Goal: Information Seeking & Learning: Learn about a topic

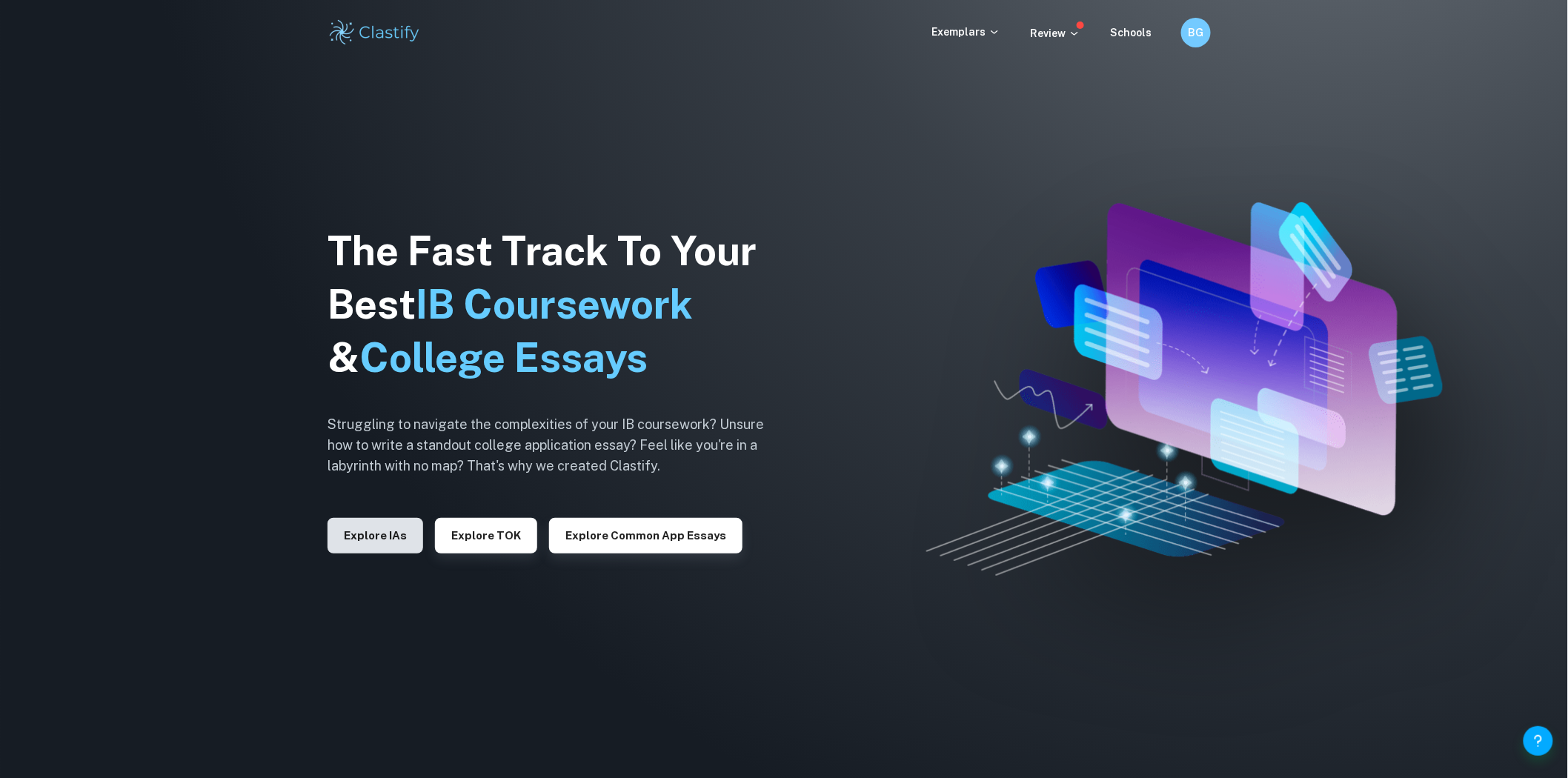
click at [368, 535] on button "Explore IAs" at bounding box center [376, 535] width 96 height 36
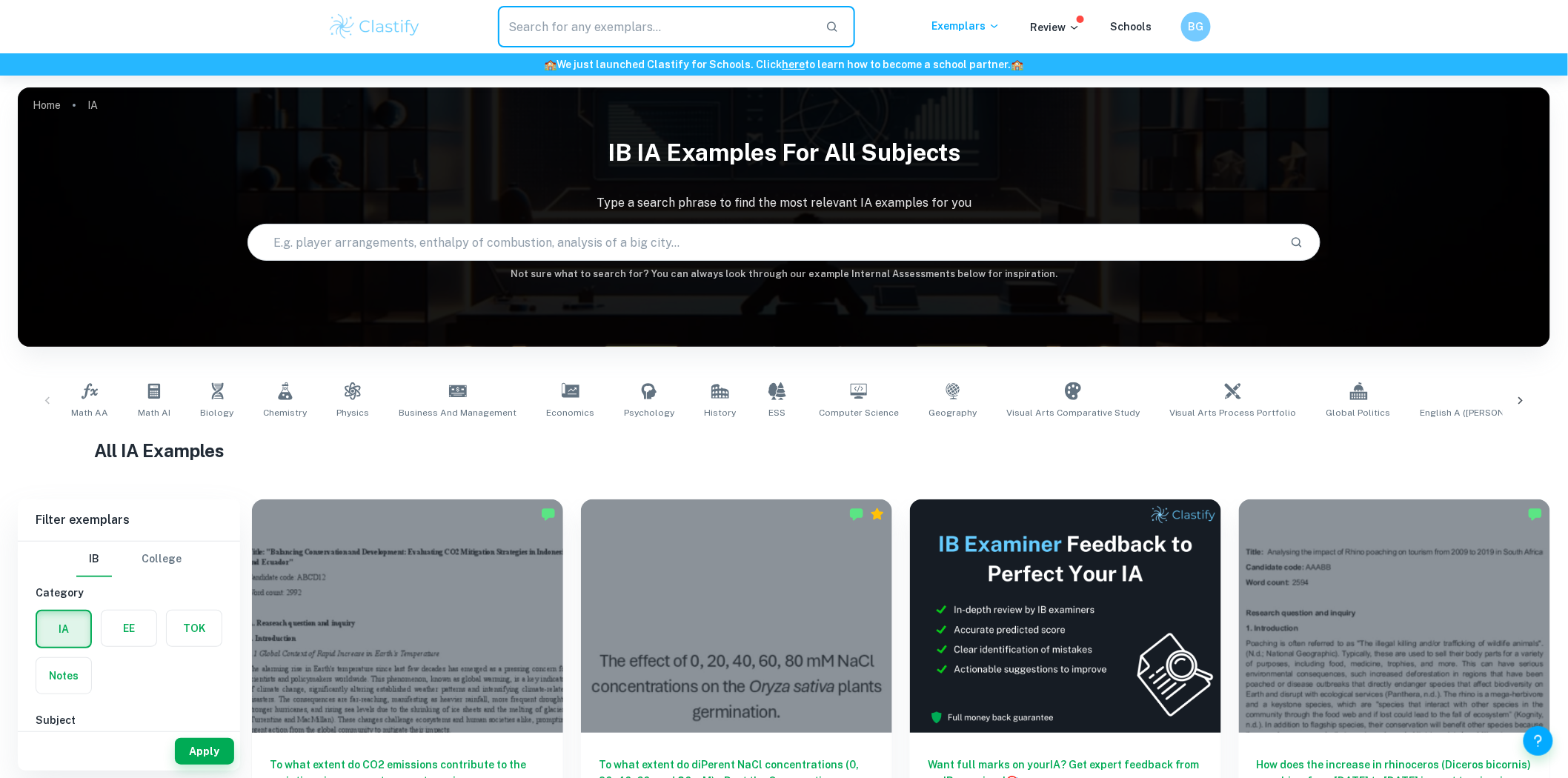
click at [640, 12] on input "text" at bounding box center [656, 26] width 316 height 41
click at [166, 397] on link "Math AI" at bounding box center [154, 401] width 45 height 49
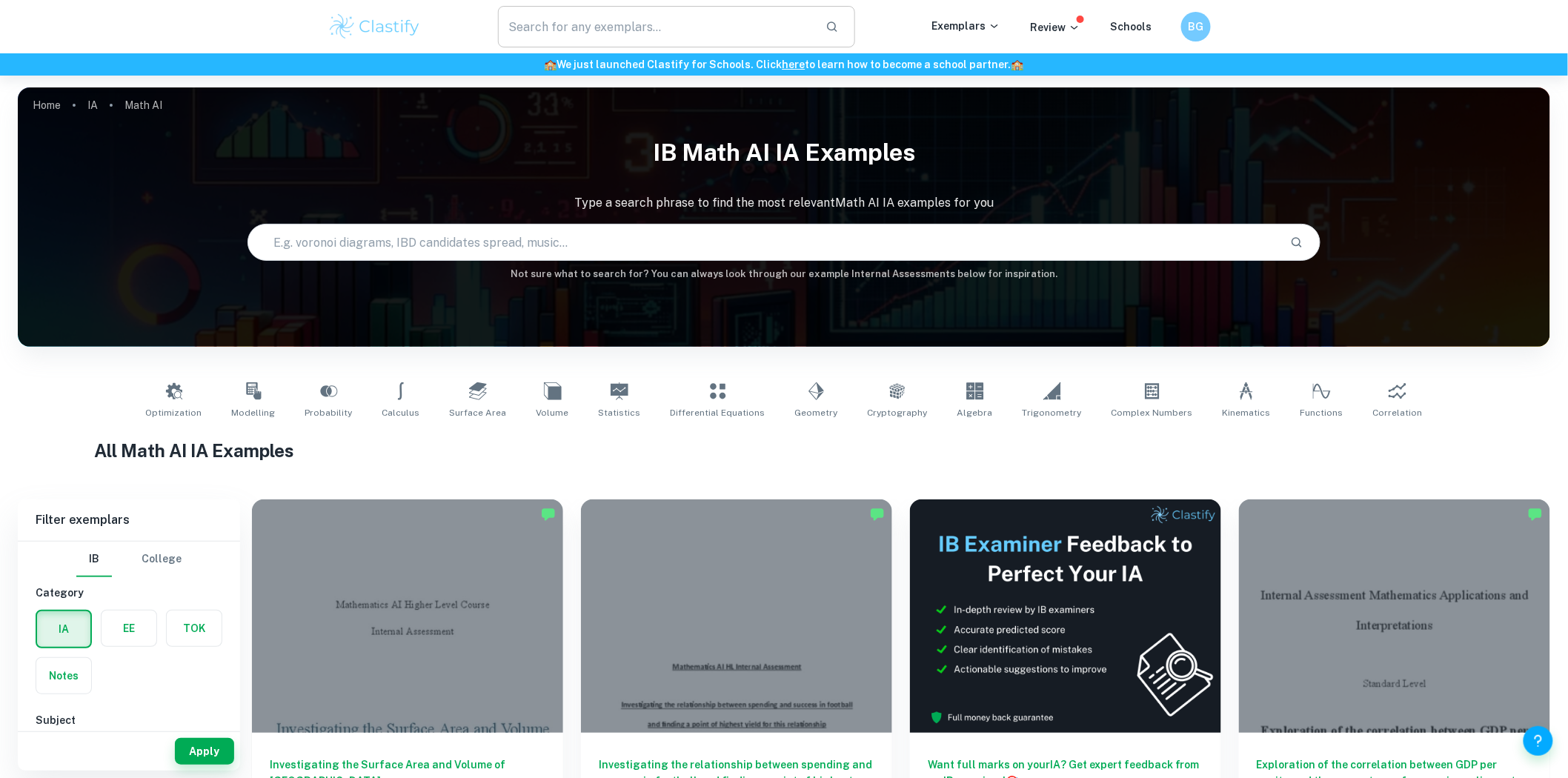
click at [698, 23] on input "text" at bounding box center [656, 26] width 316 height 41
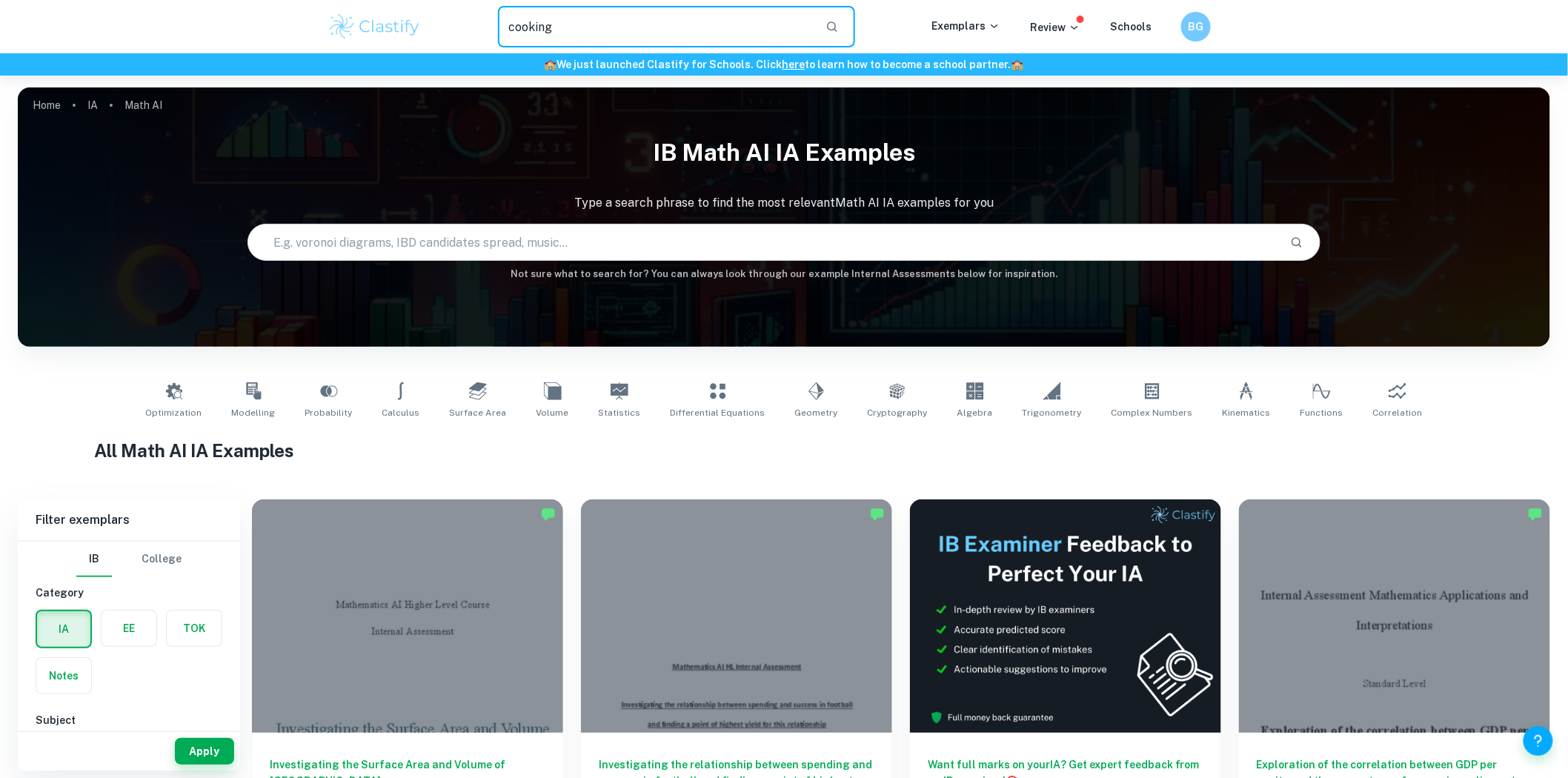
type input "cooking"
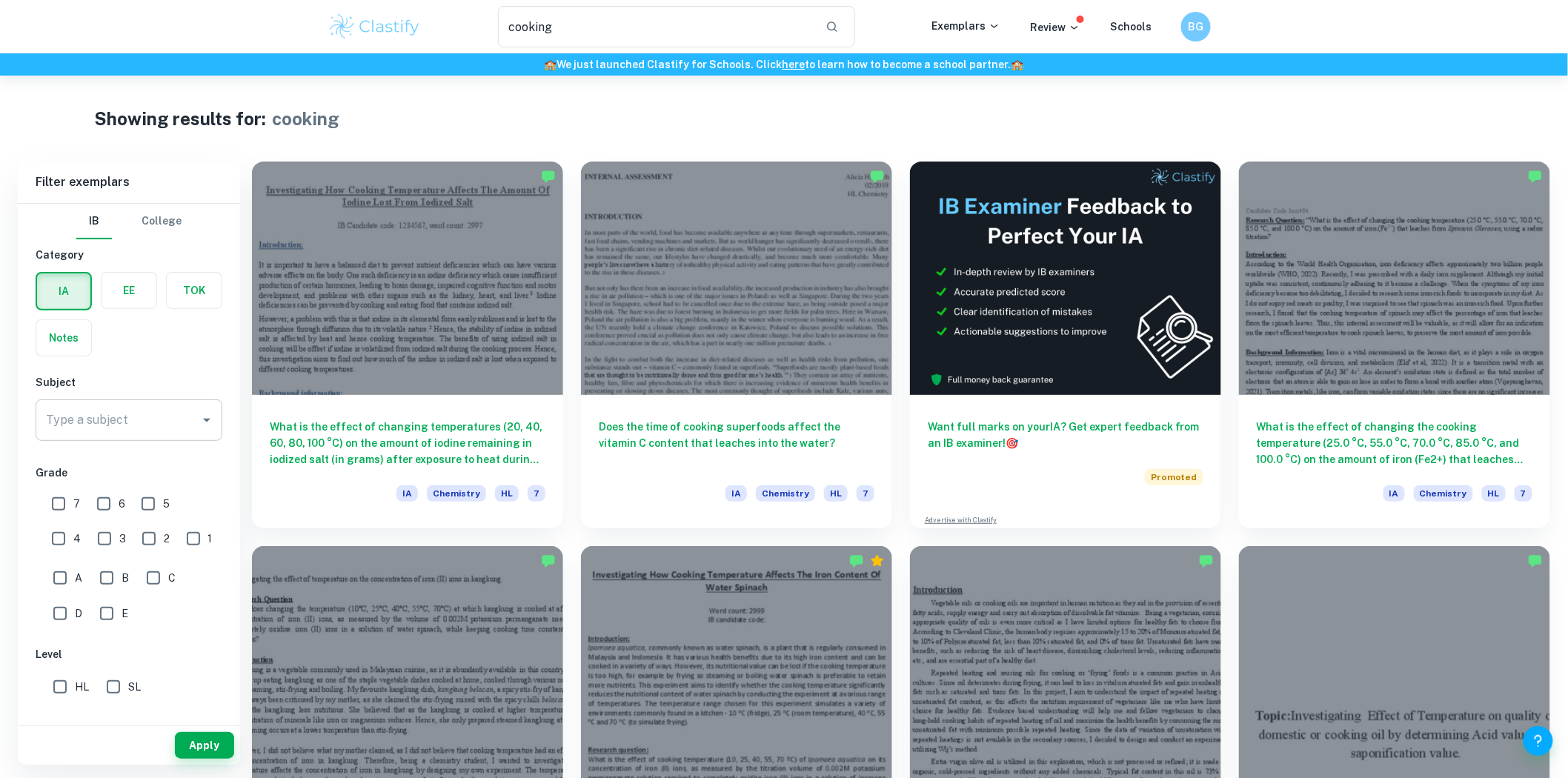
click at [122, 432] on input "Type a subject" at bounding box center [117, 420] width 151 height 28
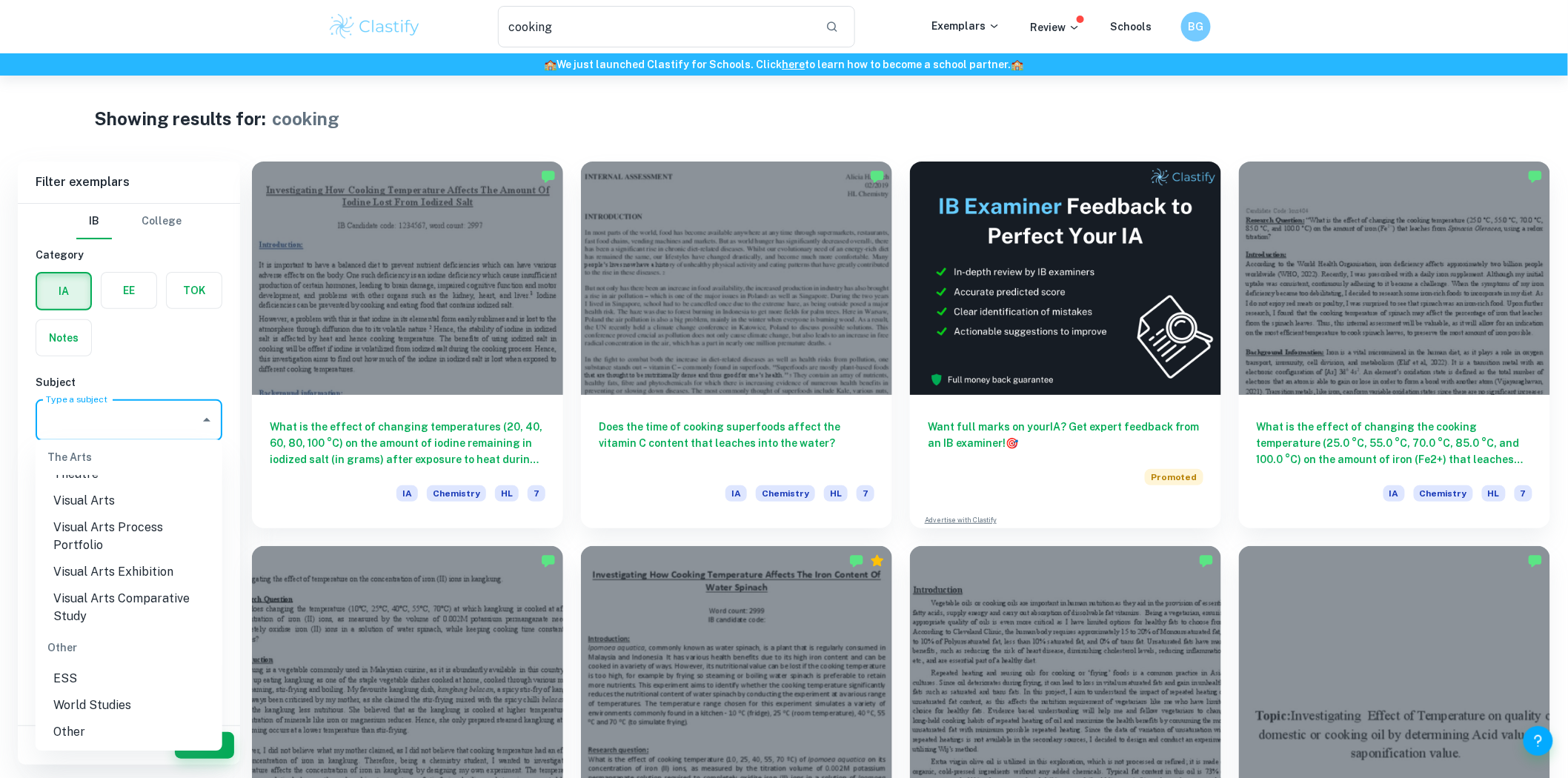
scroll to position [2077, 0]
click at [94, 547] on li "Math AA" at bounding box center [129, 551] width 187 height 26
type input "Math AA"
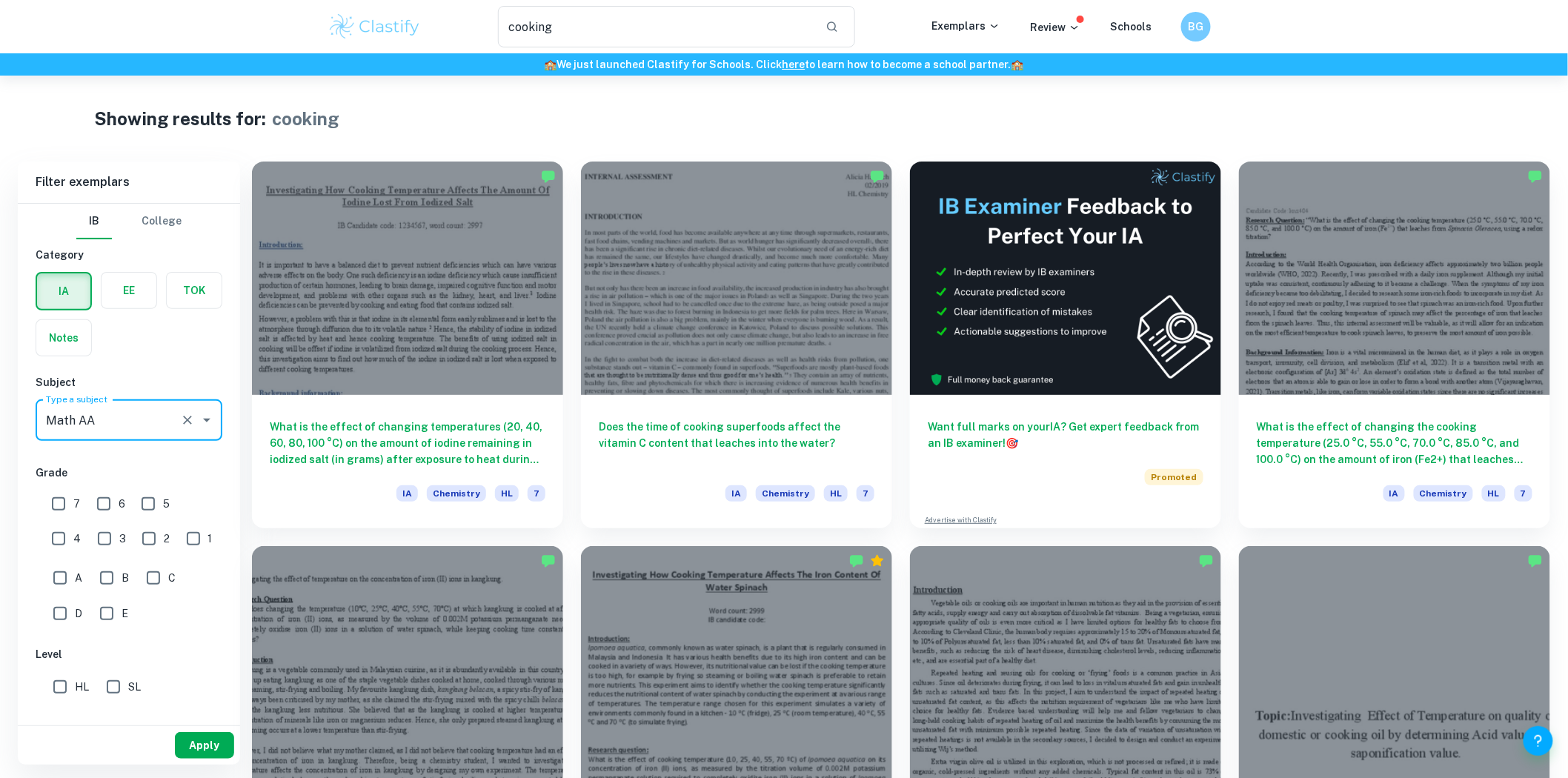
click at [212, 739] on button "Apply" at bounding box center [204, 745] width 59 height 26
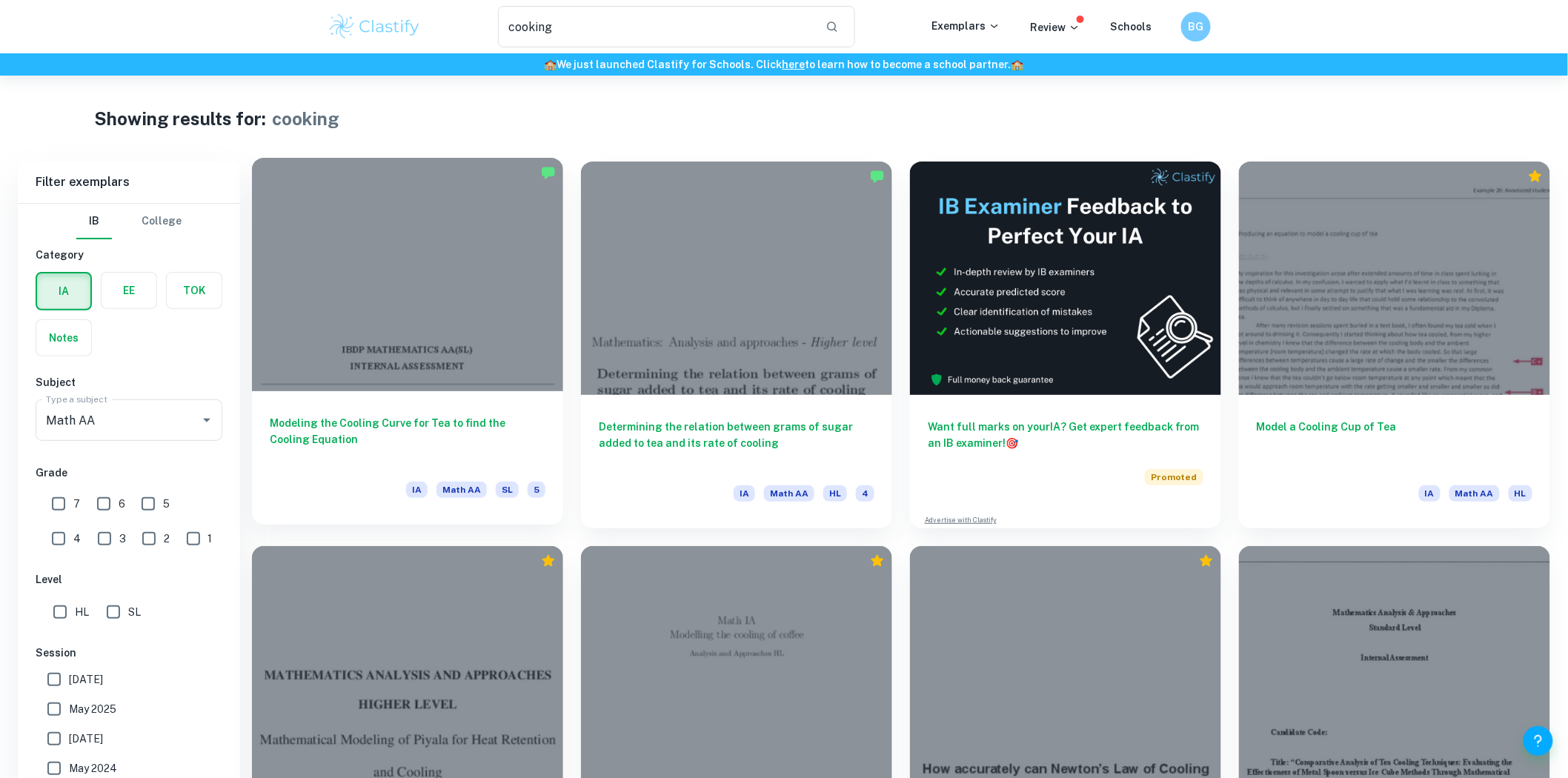
scroll to position [135, 0]
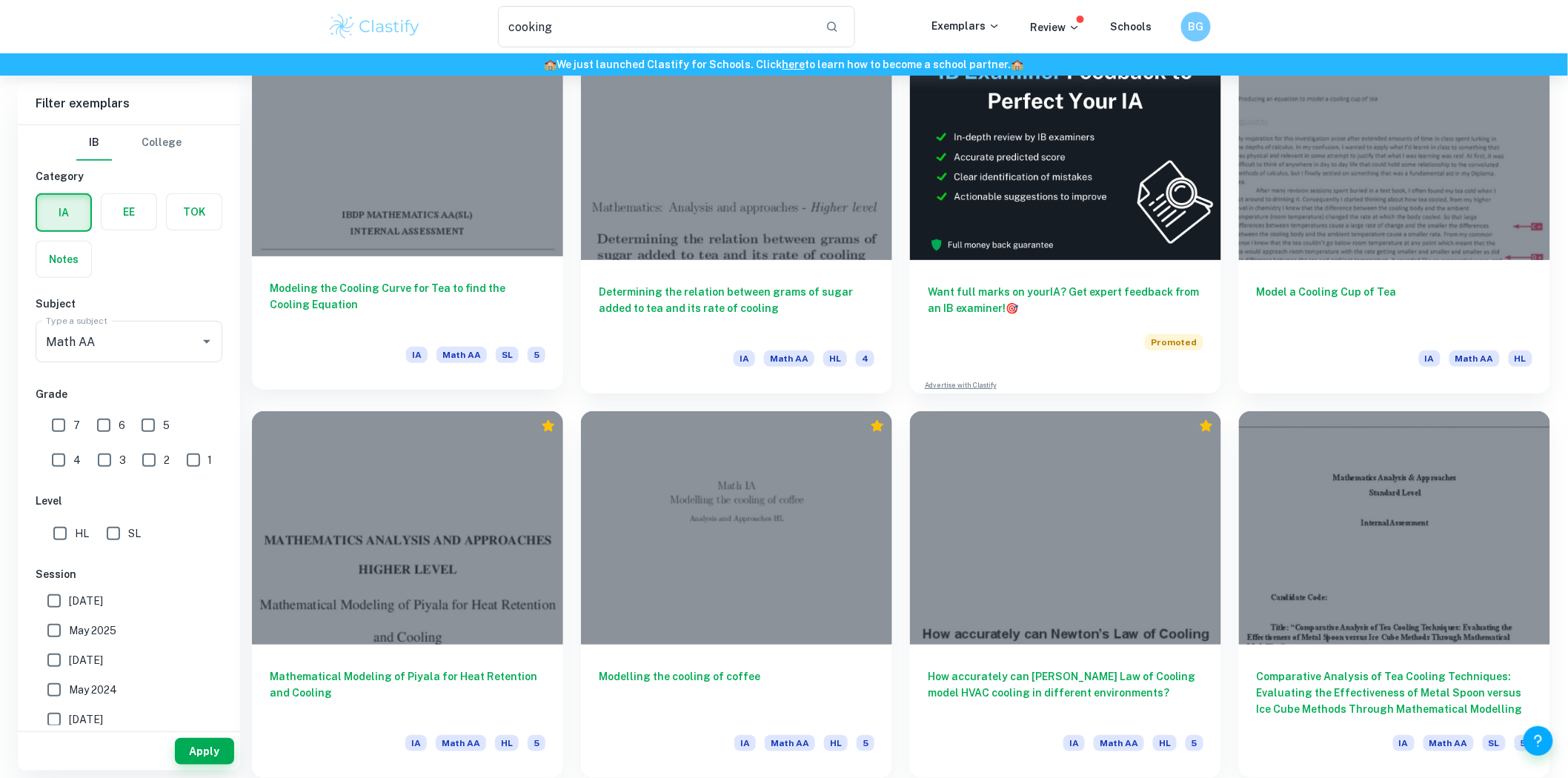
click at [465, 187] on div at bounding box center [408, 140] width 311 height 234
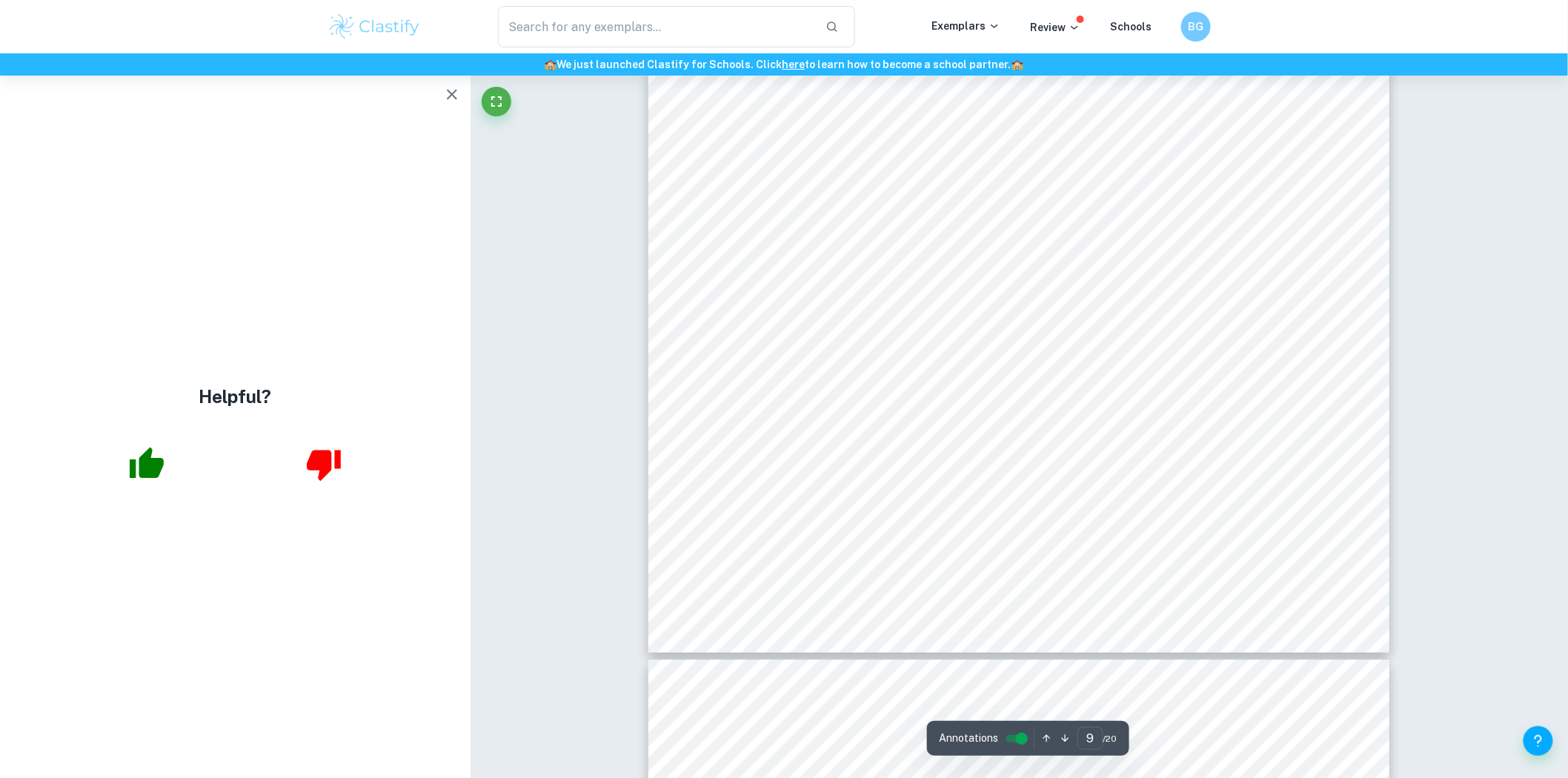
scroll to position [8246, 0]
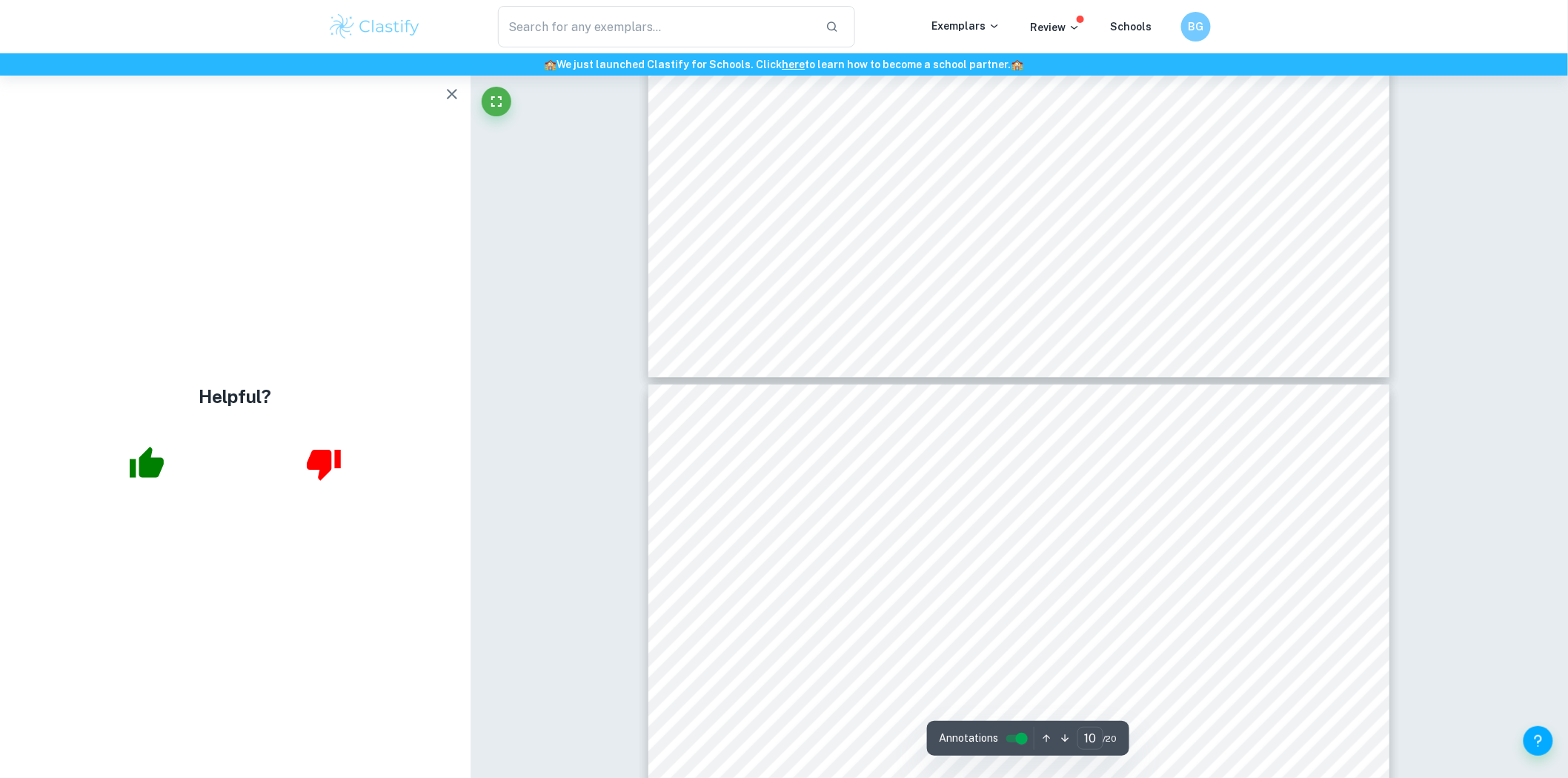
type input "11"
